Goal: Transaction & Acquisition: Obtain resource

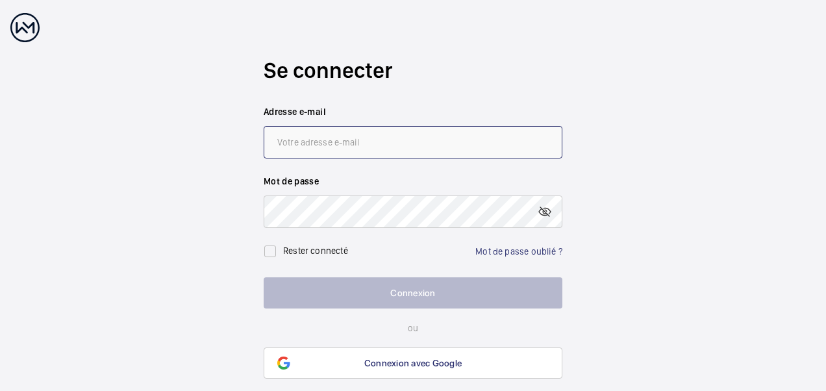
type input "[PERSON_NAME][EMAIL_ADDRESS][DOMAIN_NAME]"
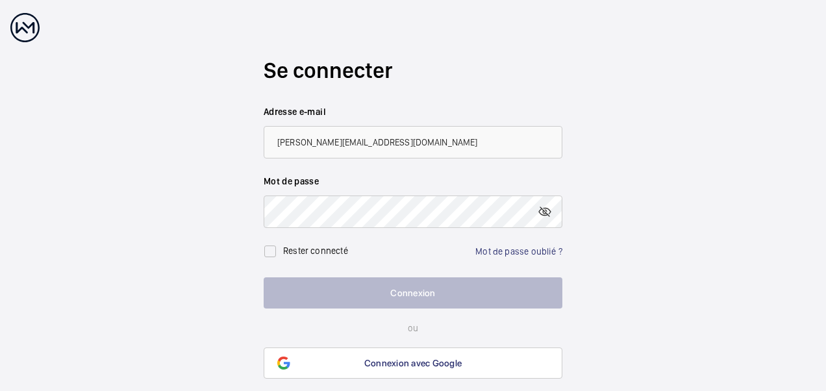
click at [362, 294] on button "Connexion" at bounding box center [413, 292] width 299 height 31
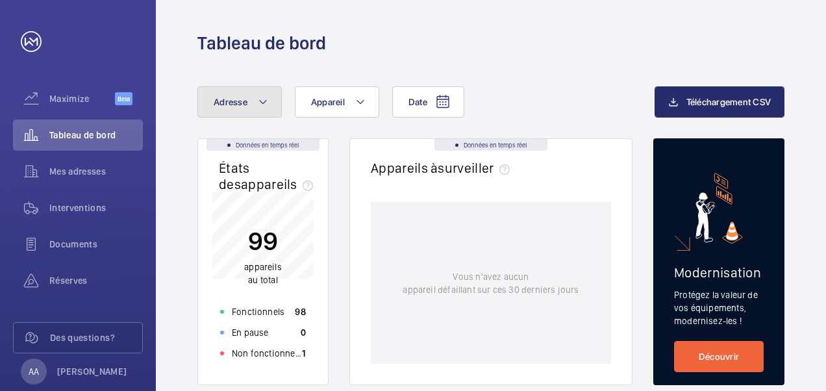
click at [232, 104] on span "Adresse" at bounding box center [231, 102] width 34 height 10
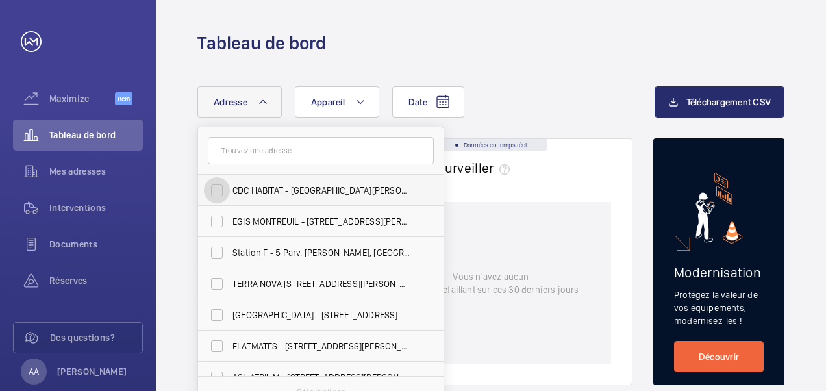
click at [215, 188] on input "CDC HABITAT - [GEOGRAPHIC_DATA][PERSON_NAME] - 33 Av. [PERSON_NAME][GEOGRAPHIC_…" at bounding box center [217, 190] width 26 height 26
checkbox input "true"
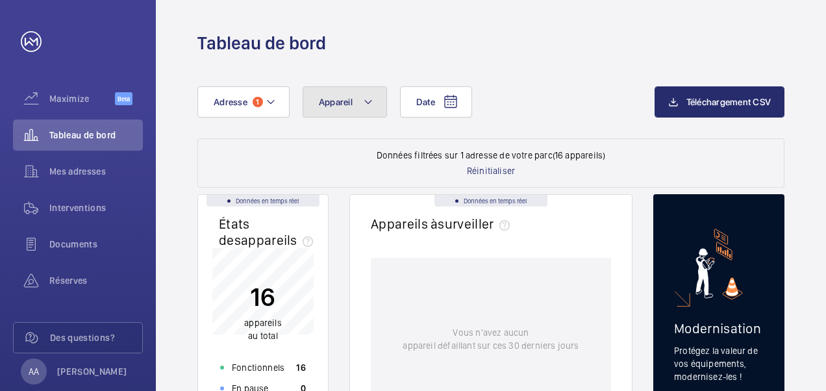
click at [367, 99] on mat-icon at bounding box center [368, 102] width 10 height 16
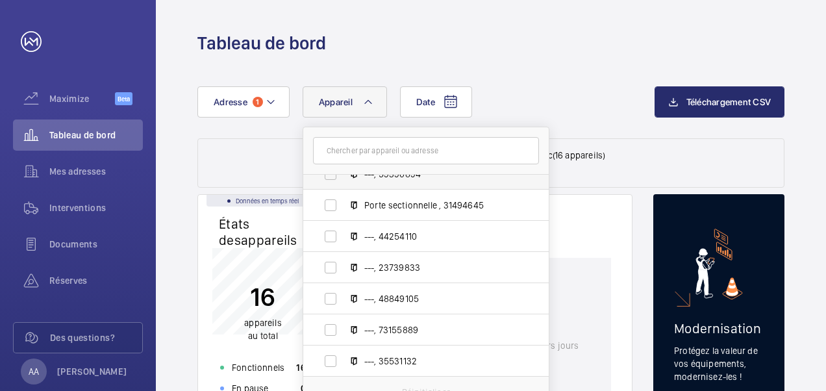
scroll to position [130, 0]
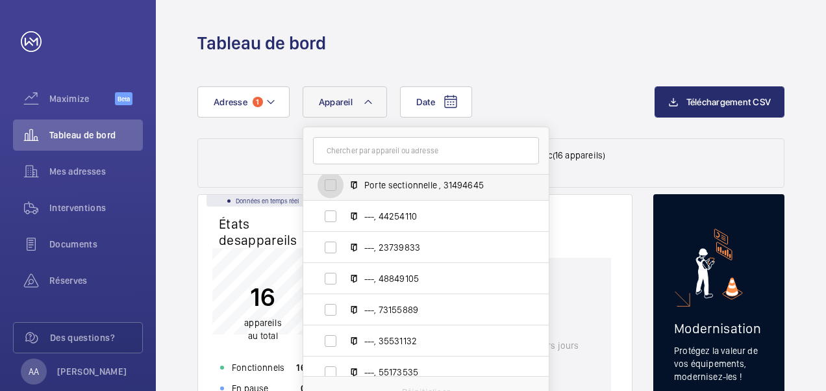
click at [330, 184] on input "Porte sectionnelle , 31494645" at bounding box center [330, 185] width 26 height 26
checkbox input "true"
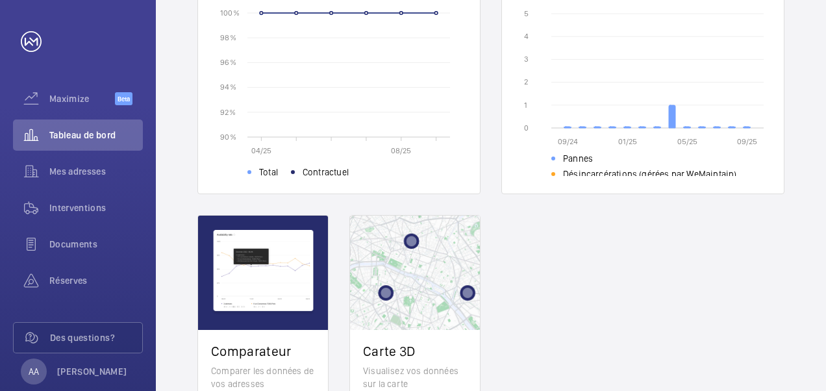
scroll to position [519, 0]
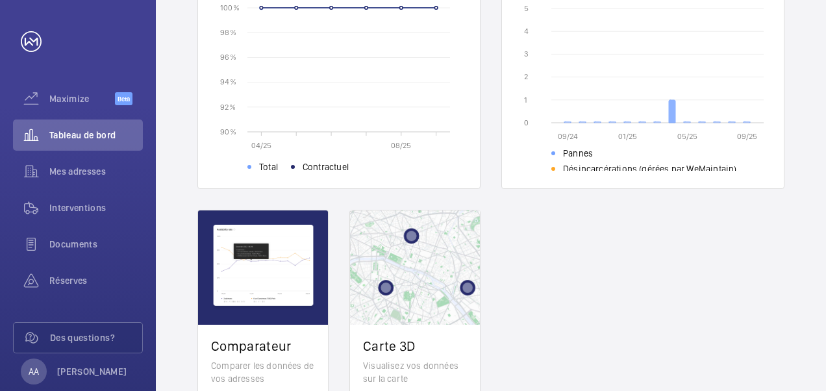
click at [672, 112] on icon at bounding box center [672, 111] width 6 height 23
click at [103, 205] on span "Interventions" at bounding box center [95, 207] width 93 height 13
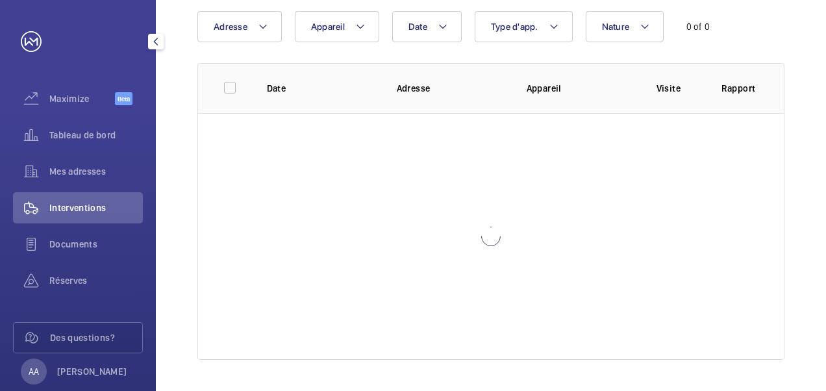
scroll to position [138, 0]
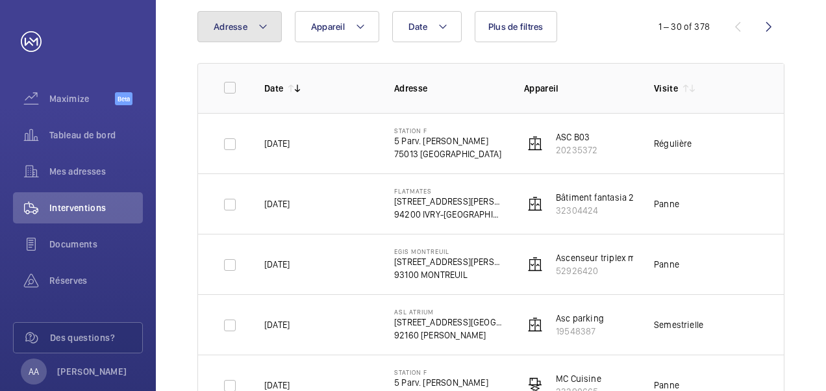
click at [226, 34] on button "Adresse" at bounding box center [239, 26] width 84 height 31
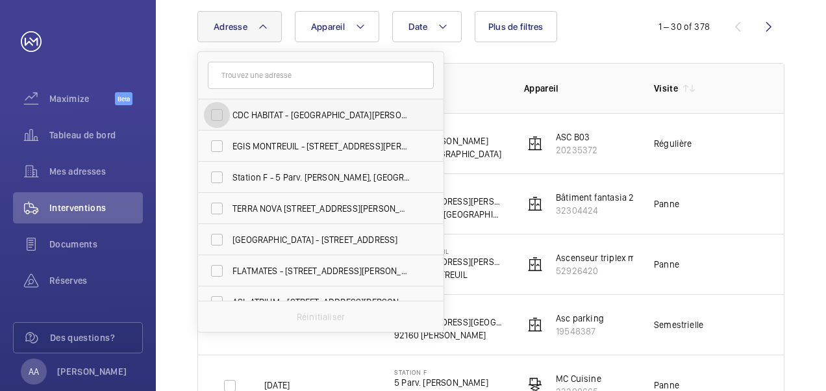
click at [217, 112] on input "CDC HABITAT - [GEOGRAPHIC_DATA][PERSON_NAME] - 33 Av. [PERSON_NAME][GEOGRAPHIC_…" at bounding box center [217, 115] width 26 height 26
checkbox input "true"
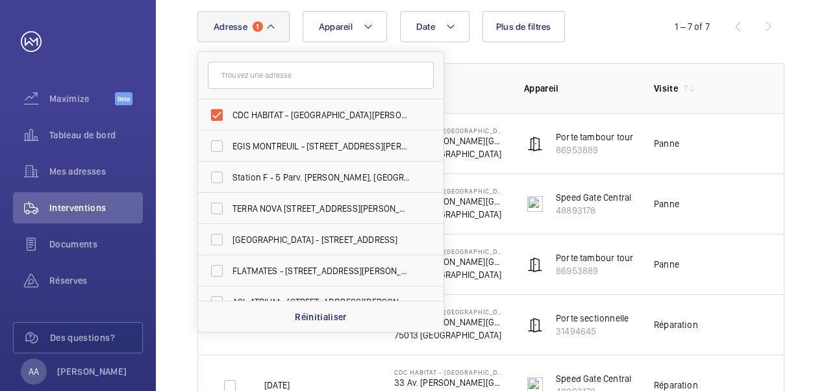
click at [181, 147] on div "Date Adresse [STREET_ADDRESS][PERSON_NAME] [PERSON_NAME][GEOGRAPHIC_DATA] EGIS …" at bounding box center [491, 273] width 670 height 587
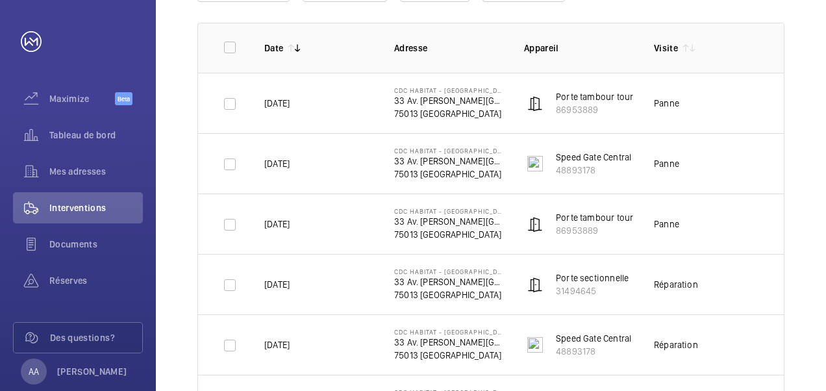
scroll to position [203, 0]
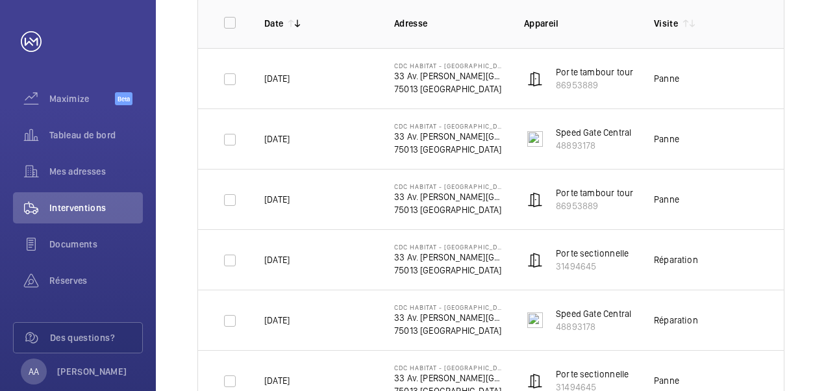
click at [601, 253] on p "Porte sectionnelle" at bounding box center [592, 253] width 73 height 13
click at [232, 260] on input "checkbox" at bounding box center [230, 260] width 26 height 26
checkbox input "true"
click at [599, 251] on p "Porte sectionnelle" at bounding box center [592, 253] width 73 height 13
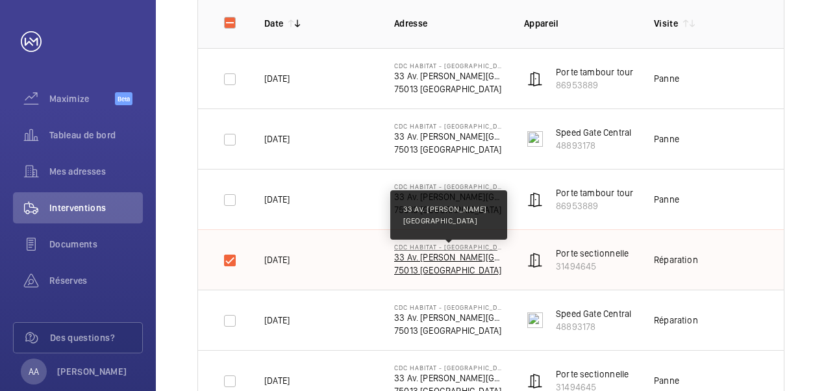
click at [470, 253] on p "33 Av. [PERSON_NAME][GEOGRAPHIC_DATA]" at bounding box center [448, 257] width 109 height 13
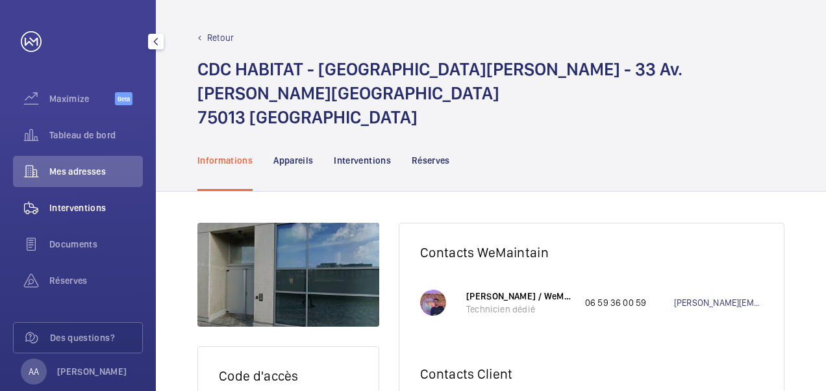
click at [80, 210] on span "Interventions" at bounding box center [95, 207] width 93 height 13
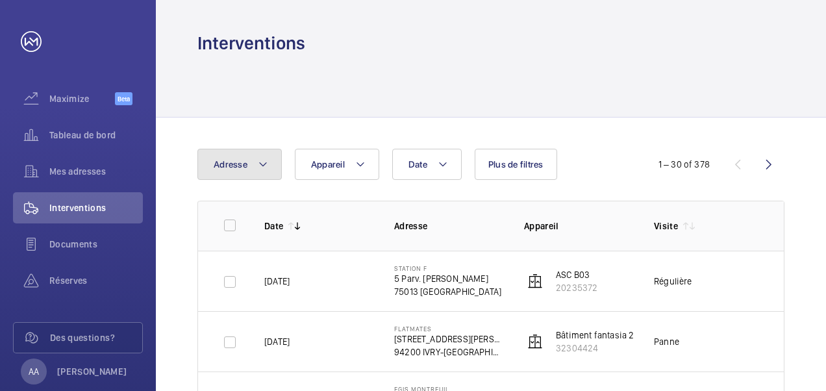
click at [235, 158] on button "Adresse" at bounding box center [239, 164] width 84 height 31
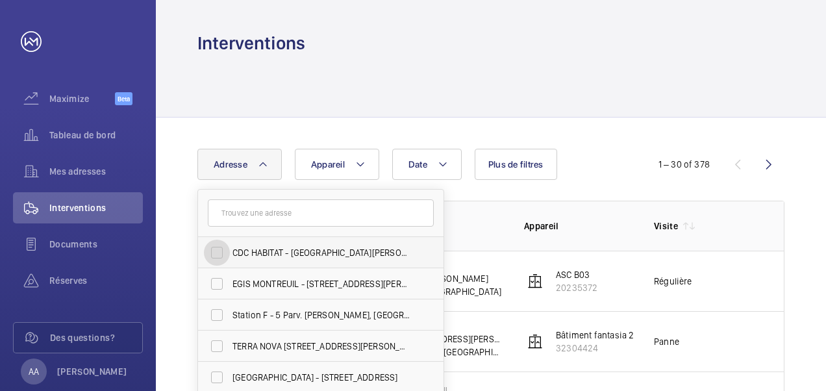
click at [216, 249] on input "CDC HABITAT - [GEOGRAPHIC_DATA][PERSON_NAME] - 33 Av. [PERSON_NAME][GEOGRAPHIC_…" at bounding box center [217, 253] width 26 height 26
checkbox input "true"
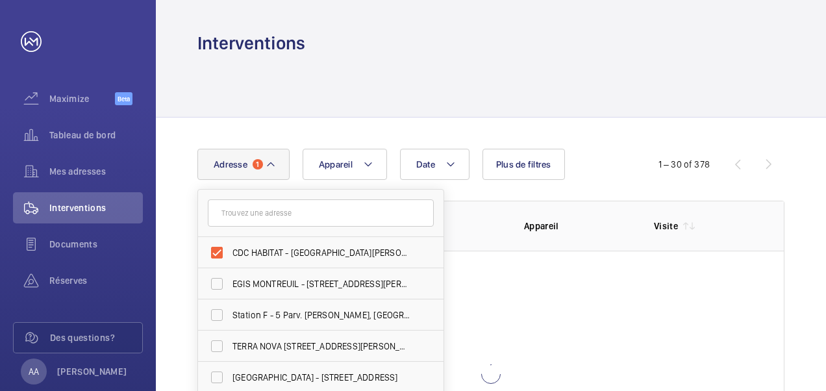
click at [177, 248] on div "Date Adresse [STREET_ADDRESS][PERSON_NAME] [PERSON_NAME][GEOGRAPHIC_DATA] EGIS …" at bounding box center [491, 322] width 670 height 411
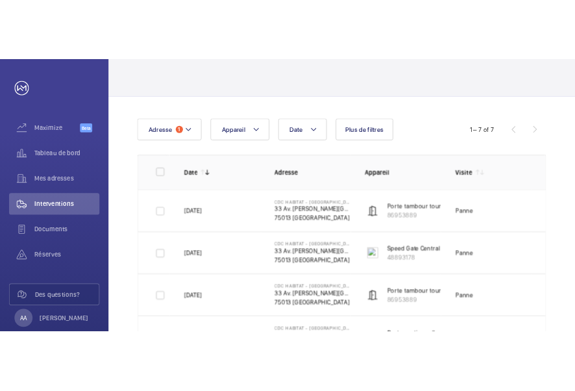
scroll to position [130, 0]
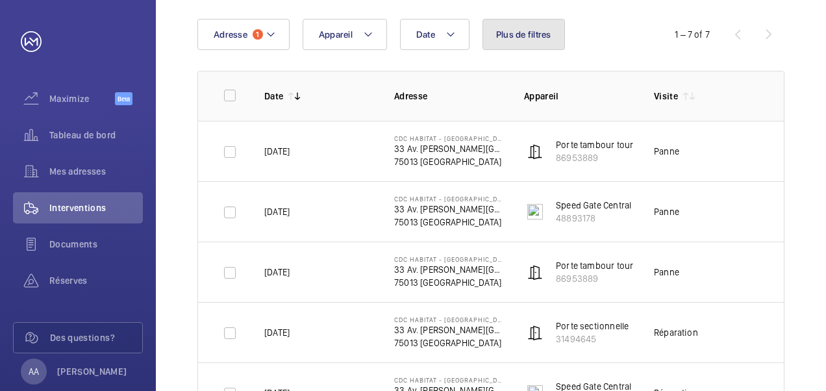
click at [513, 37] on span "Plus de filtres" at bounding box center [523, 34] width 55 height 10
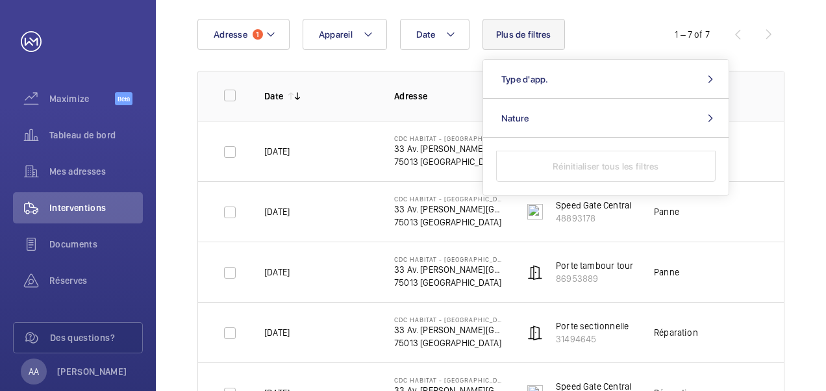
click at [513, 37] on span "Plus de filtres" at bounding box center [523, 34] width 55 height 10
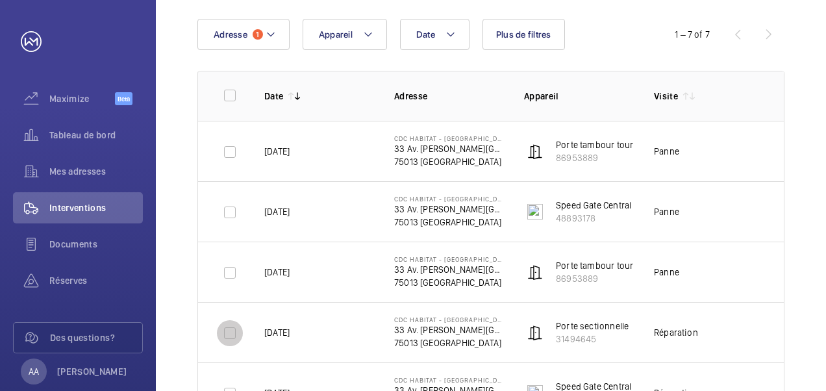
click at [232, 332] on input "checkbox" at bounding box center [230, 333] width 26 height 26
checkbox input "true"
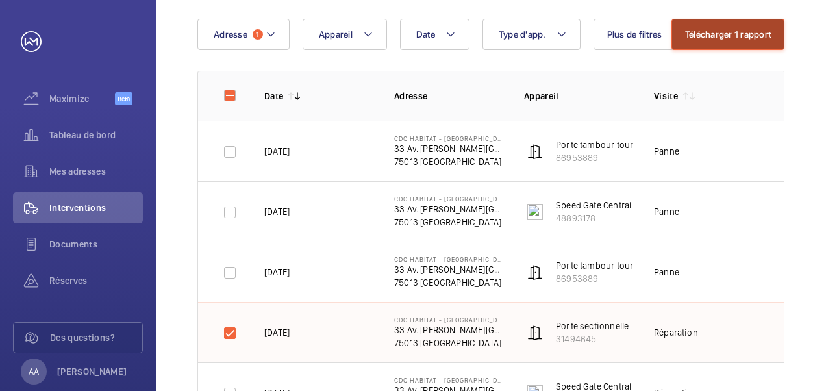
click at [758, 29] on button "Télécharger 1 rapport" at bounding box center [727, 34] width 113 height 31
